Goal: Task Accomplishment & Management: Use online tool/utility

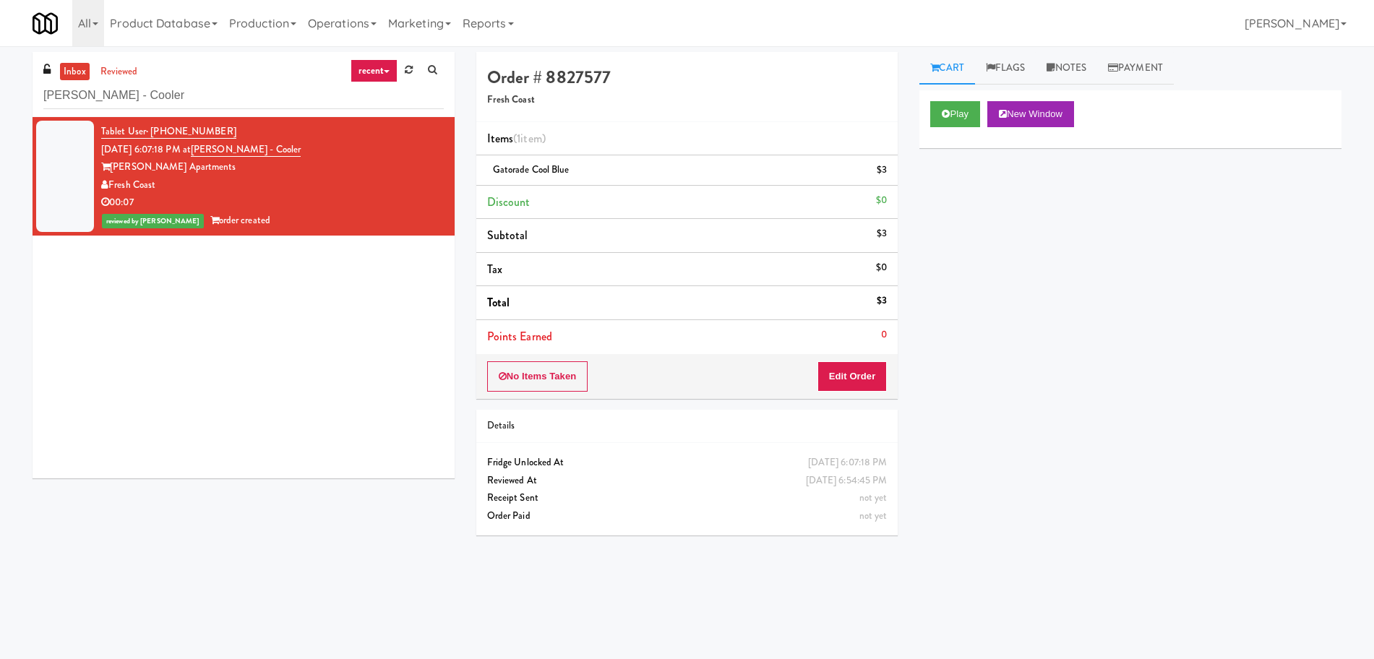
scroll to position [46, 0]
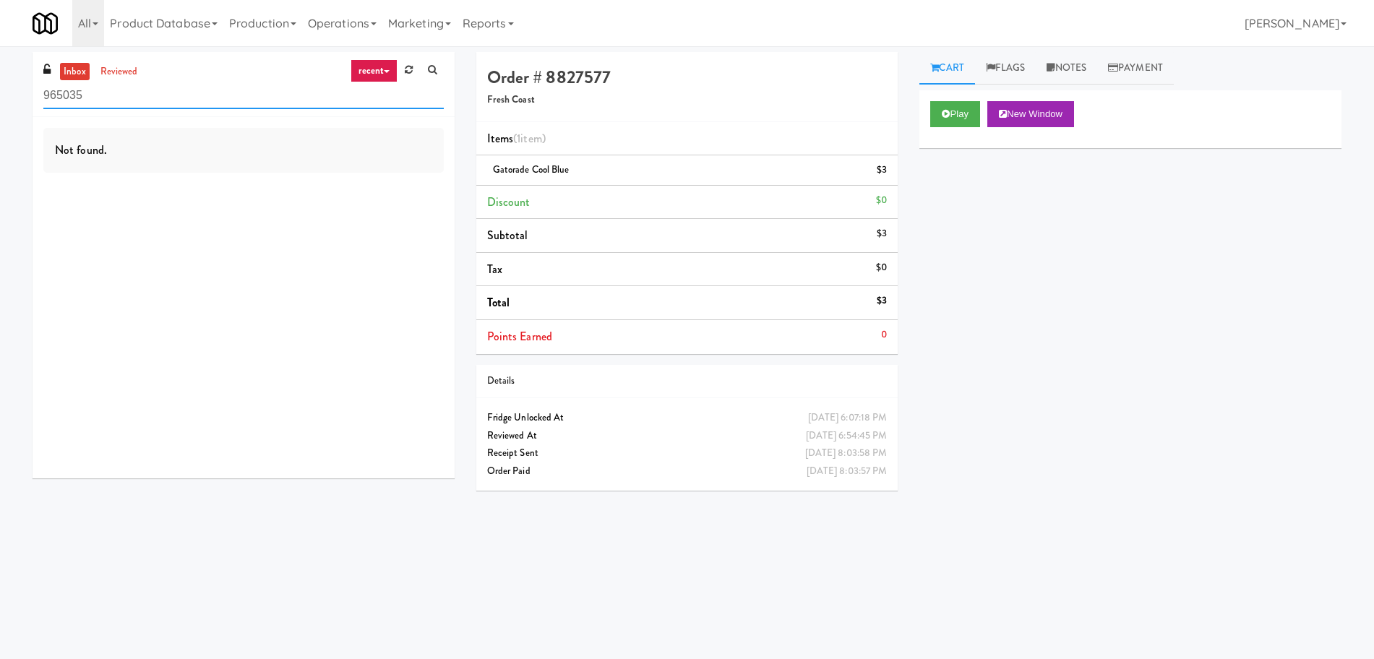
paste input "4 0 days, 2 hours, 1 minutes [DATE] 01:05 AM 0 days, 8 hours, 46 minutes Metrop…"
drag, startPoint x: 268, startPoint y: 87, endPoint x: 0, endPoint y: 93, distance: 268.2
click at [0, 93] on div "inbox reviewed recent all unclear take inventory issue suspicious failed recent…" at bounding box center [687, 342] width 1374 height 580
click at [163, 98] on input "4 0 days, 2 hours, 1 minutes [DATE] 01:05 AM 0 days, 8 hours, 46 minutes Metrop…" at bounding box center [243, 95] width 400 height 27
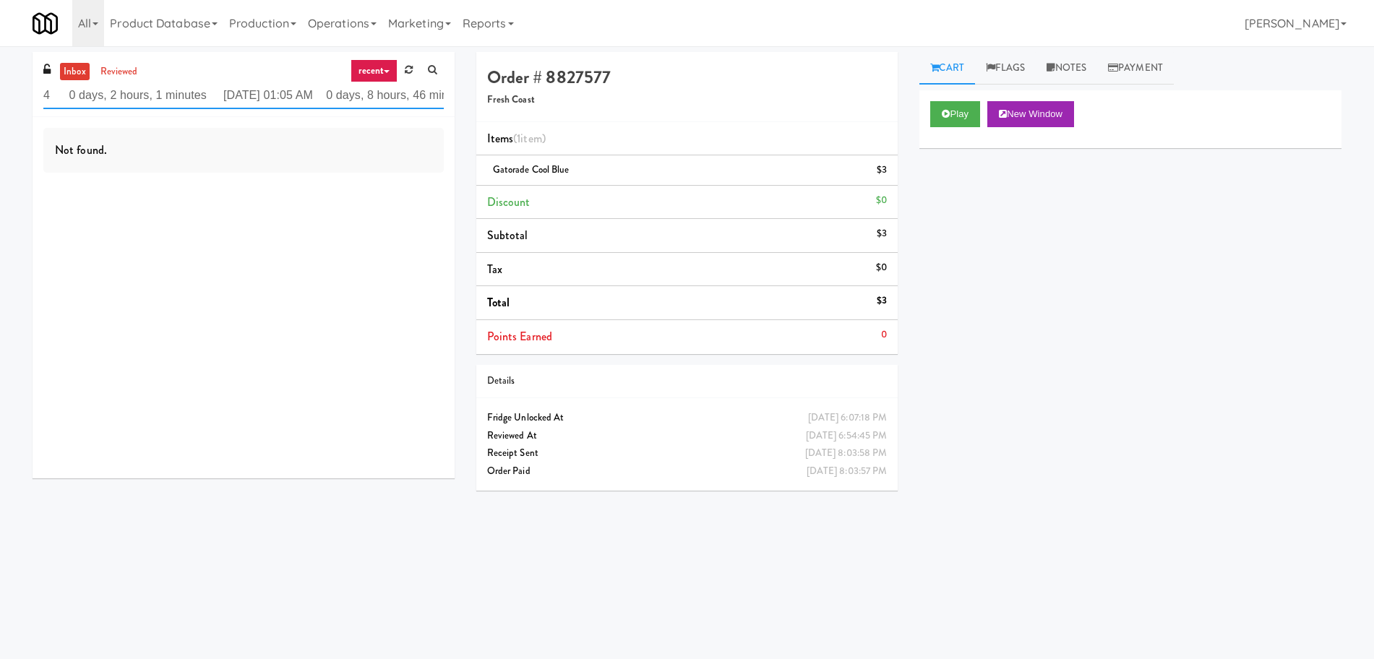
click at [163, 98] on input "4 0 days, 2 hours, 1 minutes [DATE] 01:05 AM 0 days, 8 hours, 46 minutes Metrop…" at bounding box center [243, 95] width 400 height 27
paste input "Rock Solid Reboot (Right)"
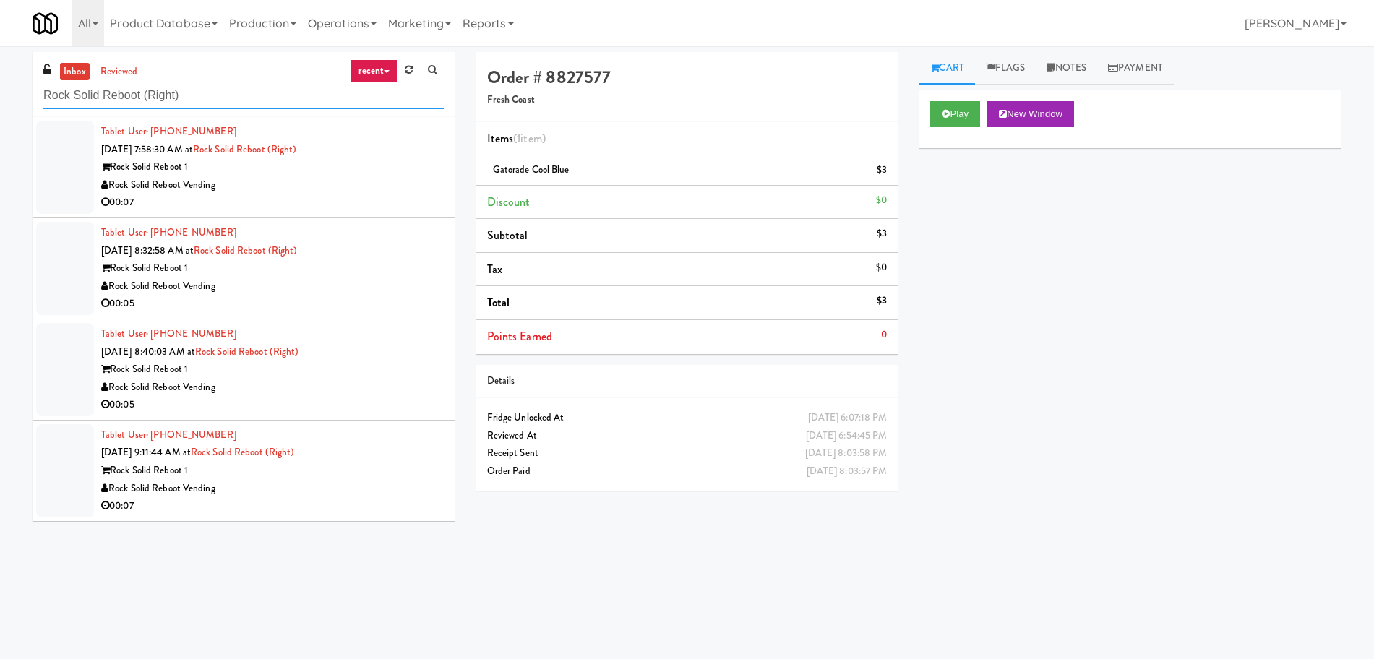
type input "Rock Solid Reboot (Right)"
click at [378, 279] on div "Rock Solid Reboot Vending" at bounding box center [272, 287] width 343 height 18
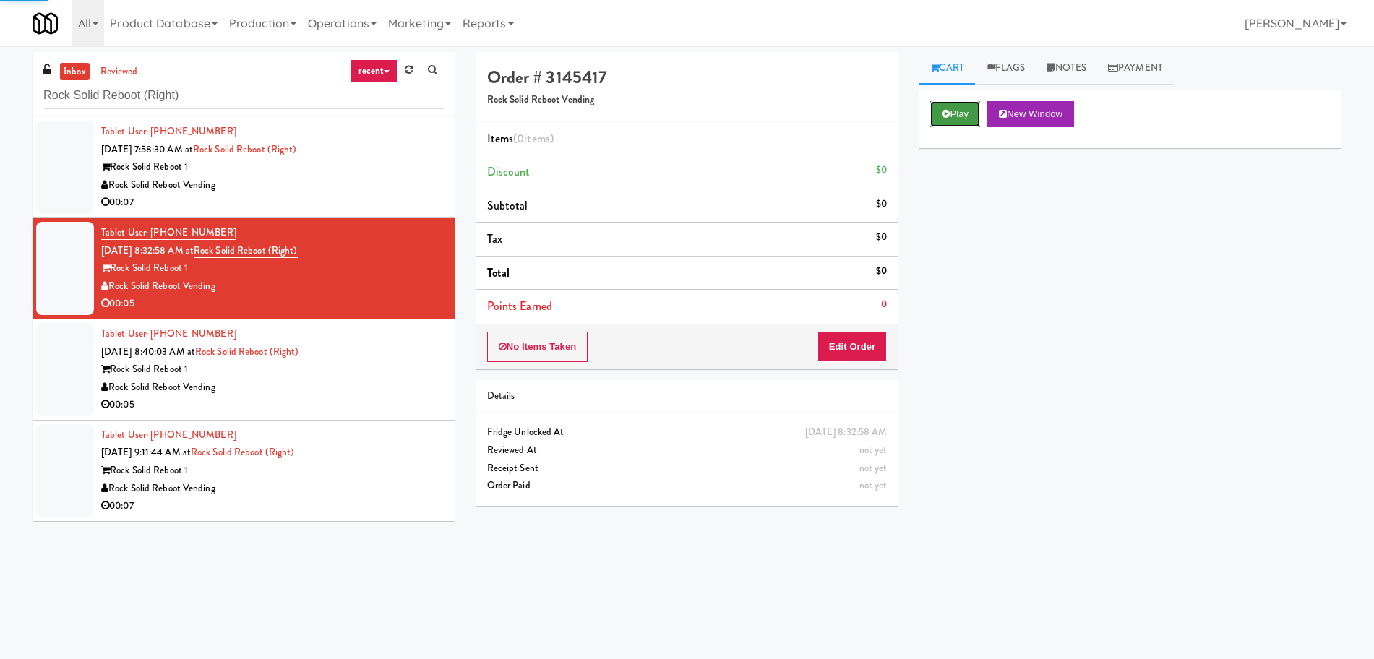
click at [958, 113] on button "Play" at bounding box center [955, 114] width 50 height 26
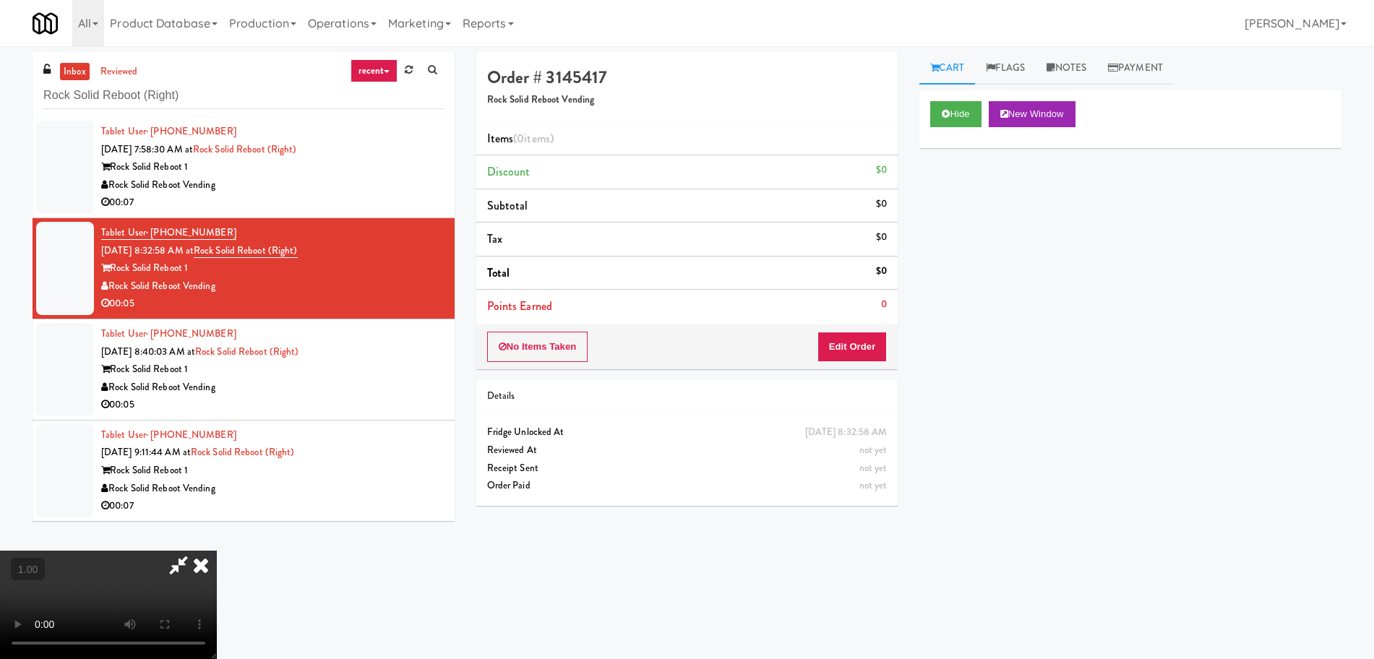
click at [207, 569] on icon at bounding box center [201, 565] width 32 height 29
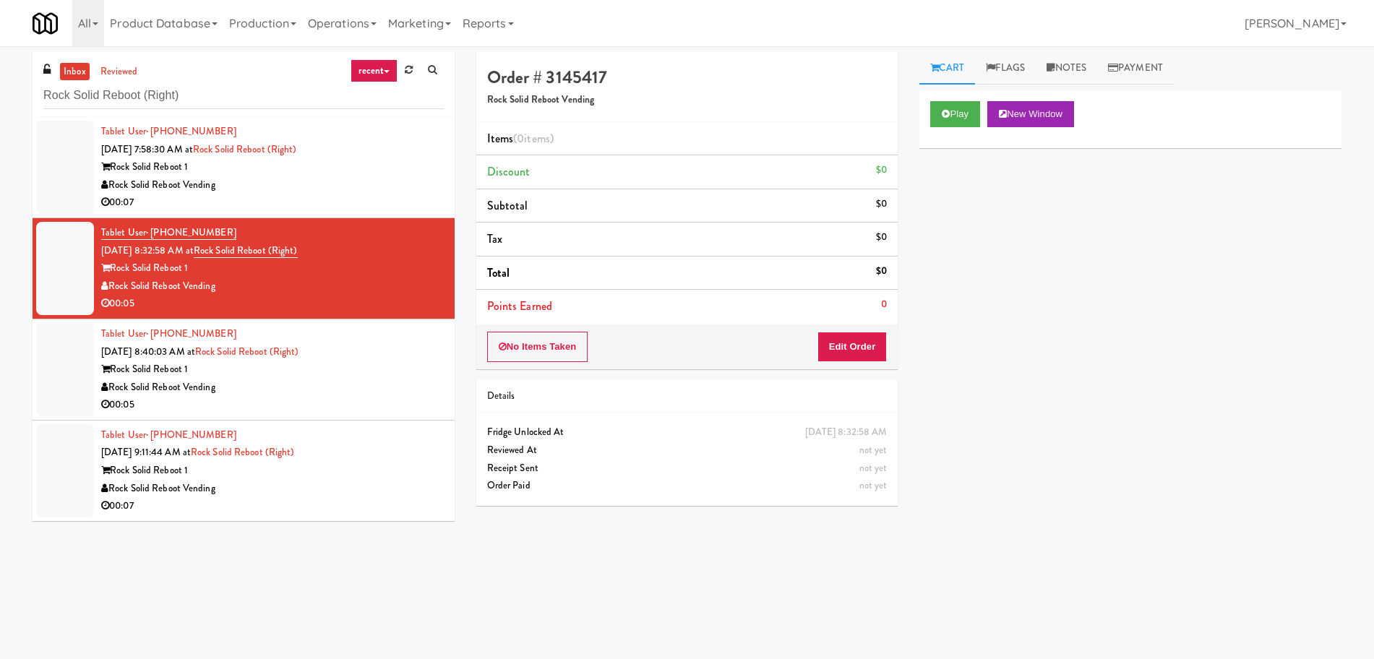
click at [1248, 336] on div "Play New Window Primary Flag Clear Flag if unable to determine what was taken o…" at bounding box center [1130, 361] width 422 height 542
click at [373, 171] on div "Rock Solid Reboot 1" at bounding box center [272, 167] width 343 height 18
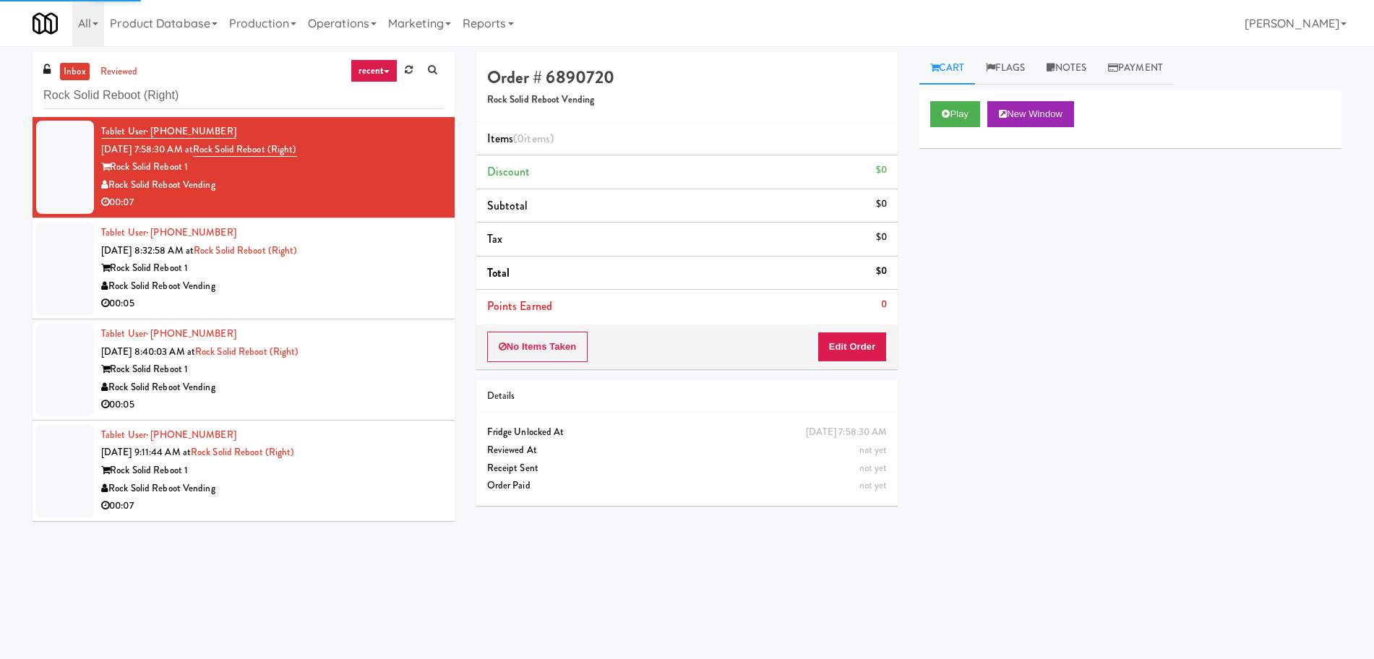
click at [373, 254] on div "Tablet User · (332) 207-9099 [DATE] 8:32:58 AM at Rock Solid Reboot (Right) Roc…" at bounding box center [272, 268] width 343 height 89
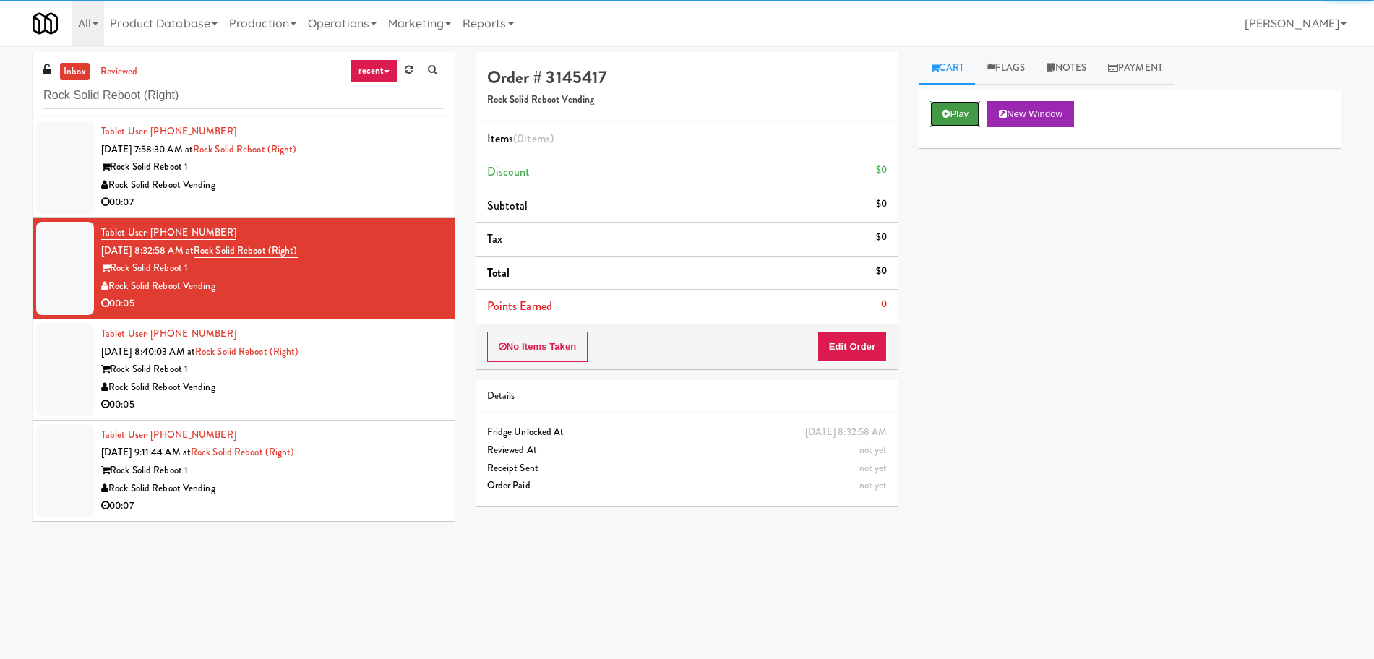
click at [965, 125] on button "Play" at bounding box center [955, 114] width 50 height 26
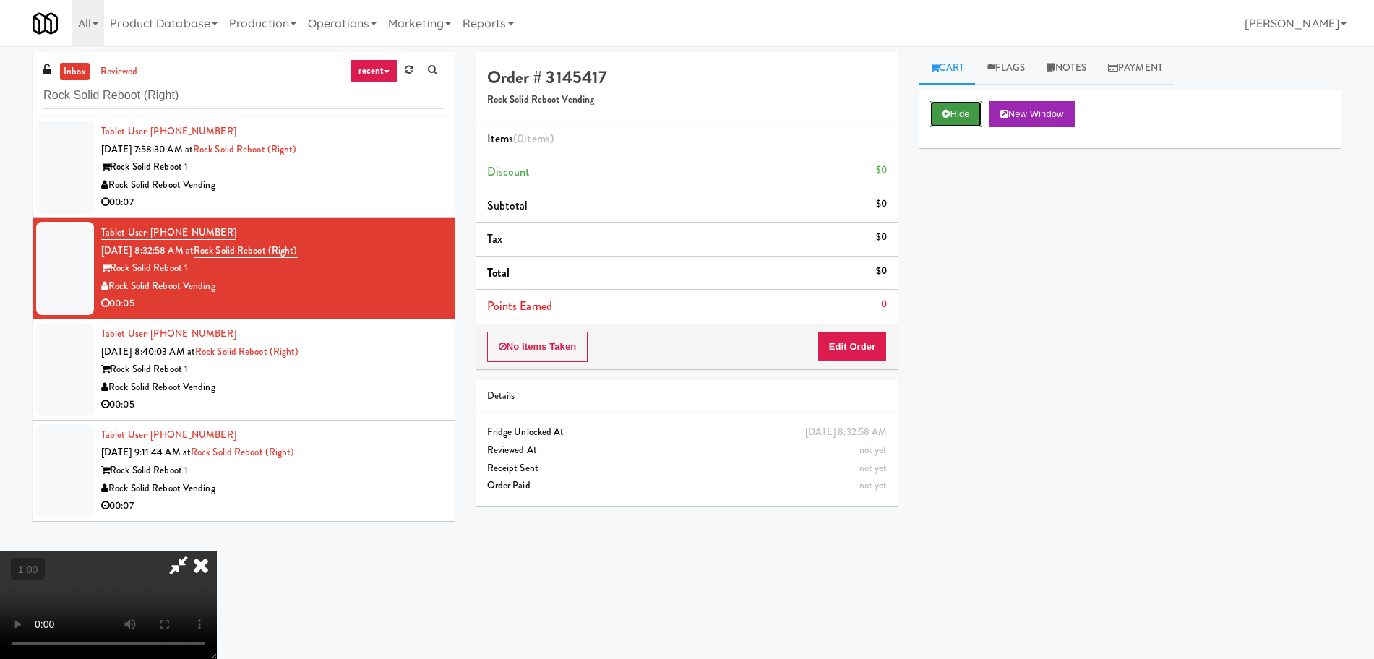
click at [950, 117] on button "Hide" at bounding box center [955, 114] width 51 height 26
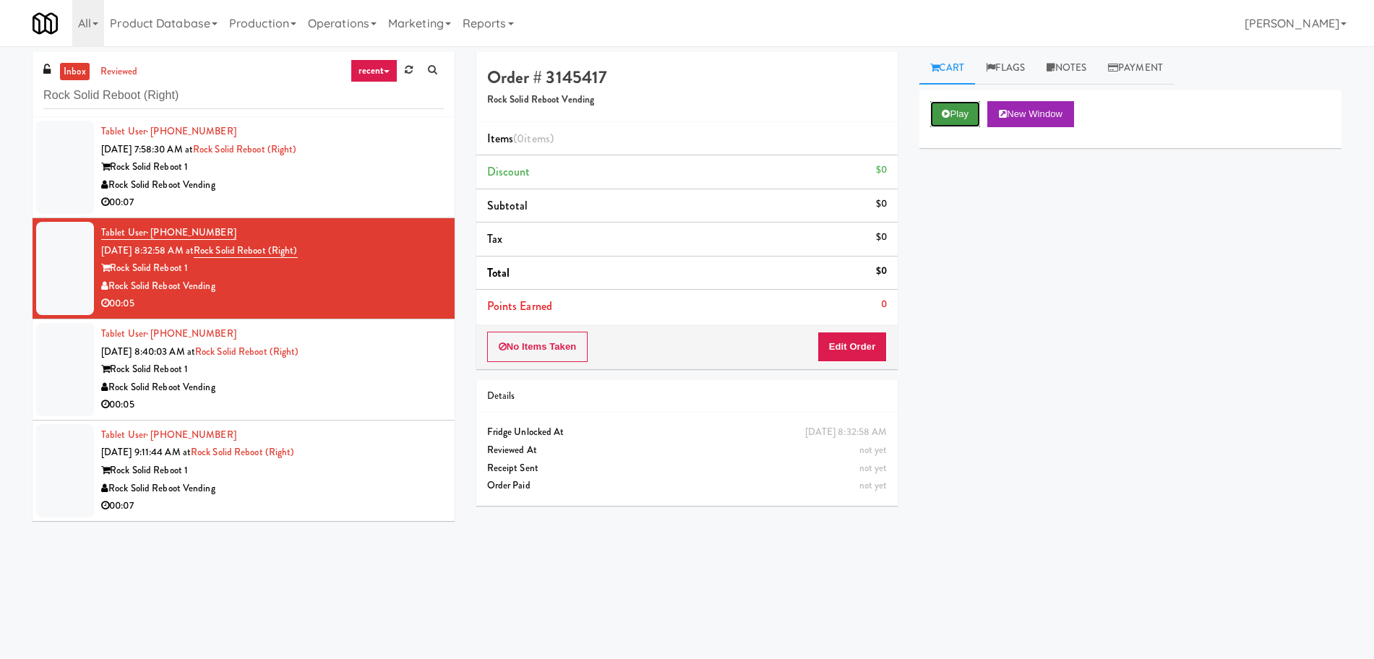
click at [963, 121] on button "Play" at bounding box center [955, 114] width 50 height 26
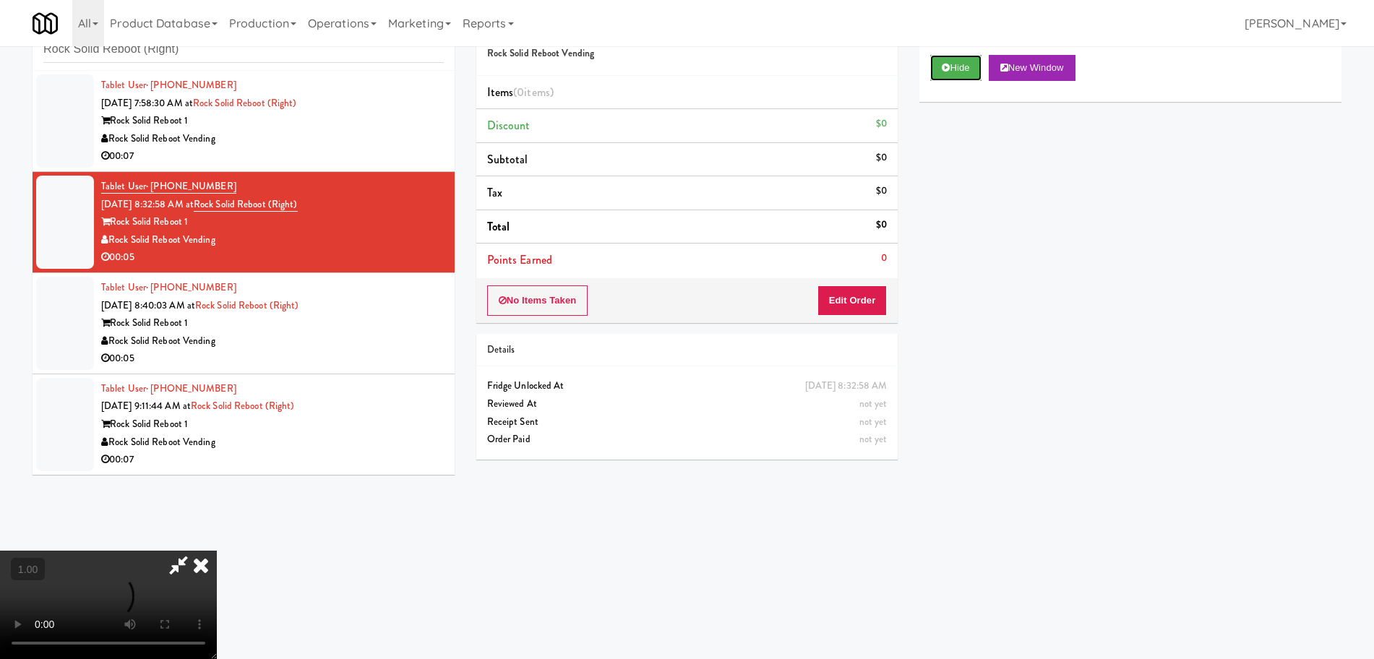
scroll to position [243, 0]
